Goal: Navigation & Orientation: Find specific page/section

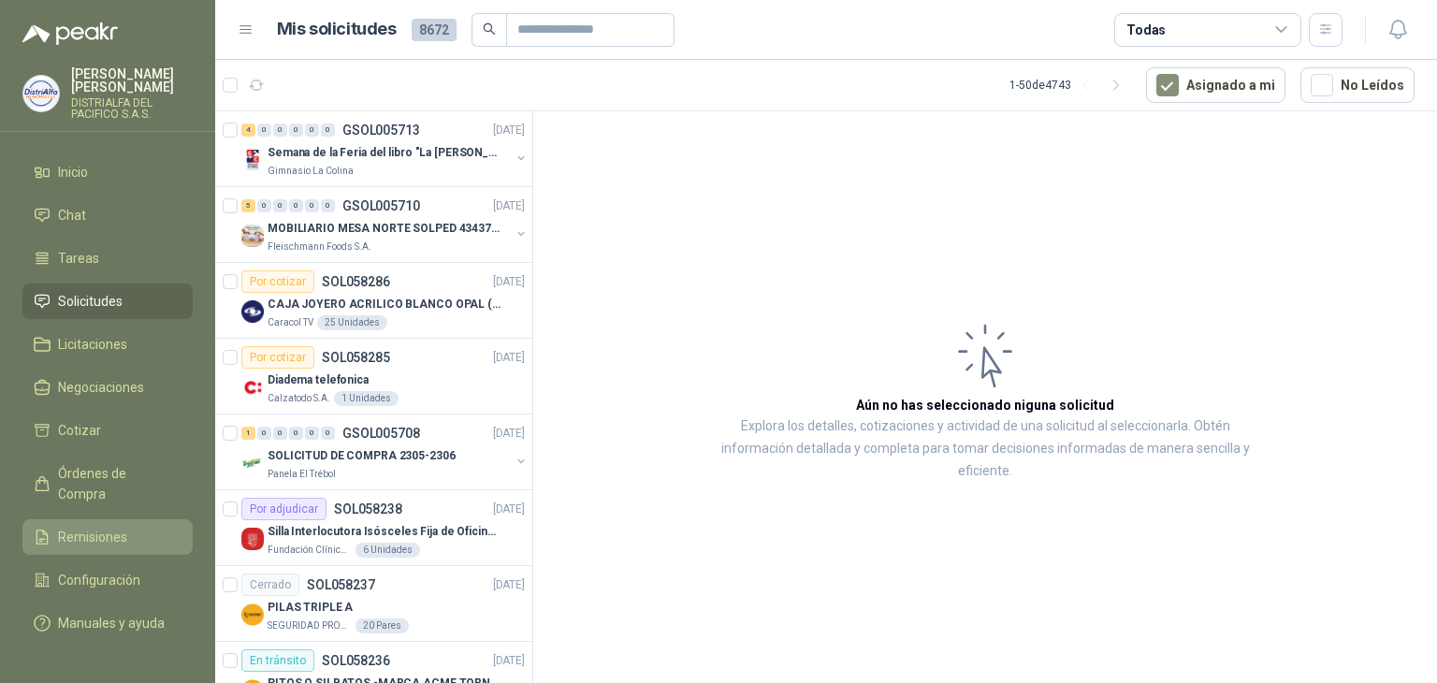
click at [118, 527] on span "Remisiones" at bounding box center [92, 537] width 69 height 21
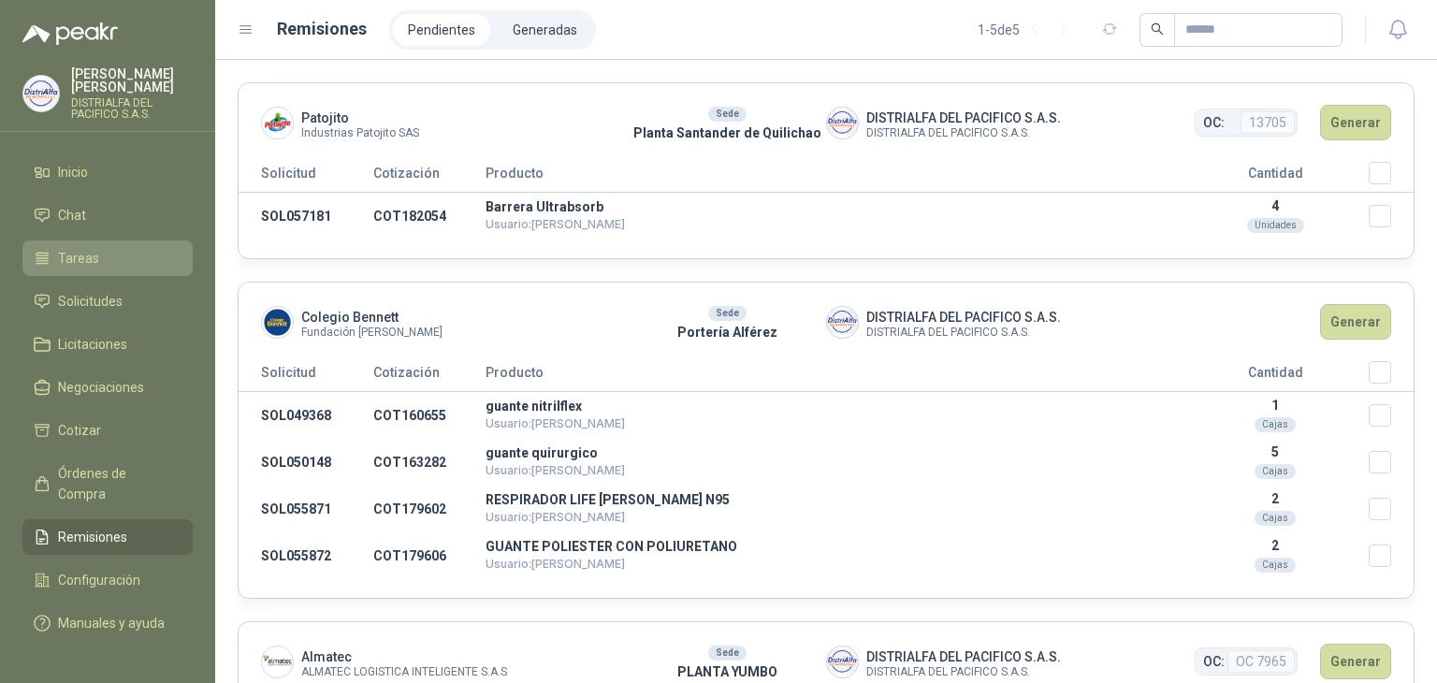
click at [86, 257] on span "Tareas" at bounding box center [78, 258] width 41 height 21
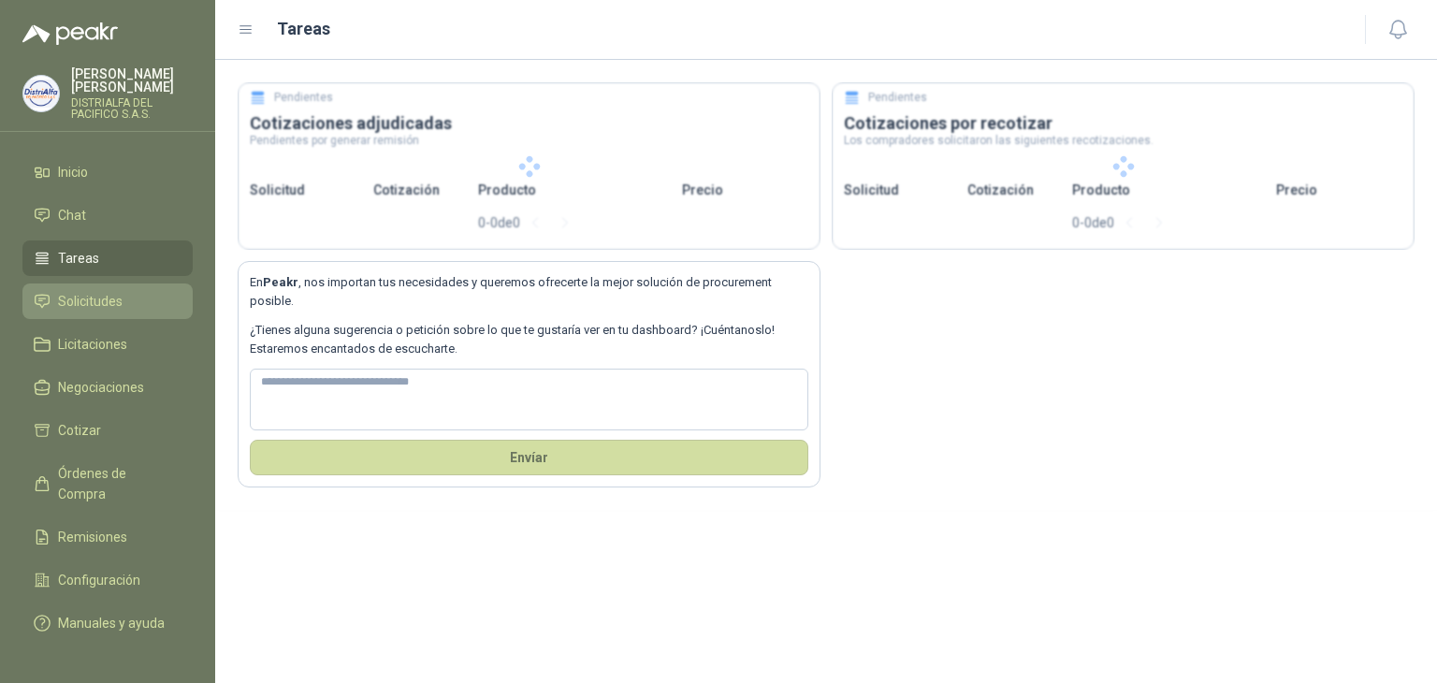
click at [93, 292] on span "Solicitudes" at bounding box center [90, 301] width 65 height 21
